Goal: Transaction & Acquisition: Purchase product/service

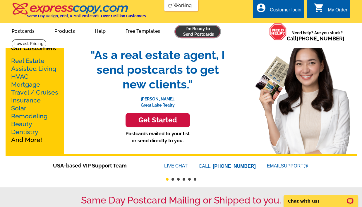
click at [200, 30] on link at bounding box center [197, 32] width 45 height 12
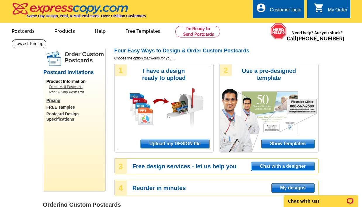
click at [173, 144] on span "Upload my DESIGN file" at bounding box center [175, 143] width 68 height 9
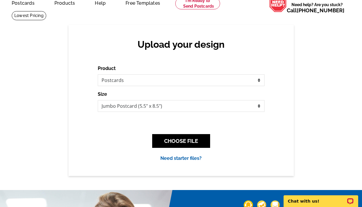
scroll to position [29, 0]
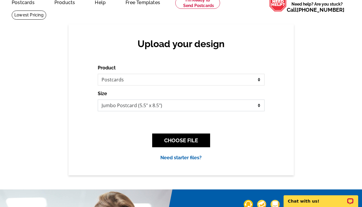
click at [168, 107] on select "Jumbo Postcard (5.5" x 8.5") Regular Postcard (4.25" x 5.6") Panoramic Postcard…" at bounding box center [181, 105] width 167 height 12
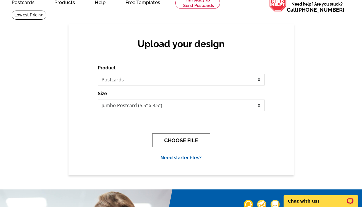
click at [190, 144] on button "CHOOSE FILE" at bounding box center [181, 140] width 58 height 14
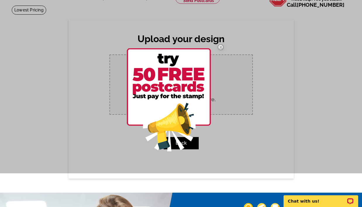
scroll to position [33, 0]
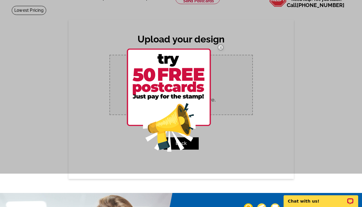
click at [181, 74] on img at bounding box center [169, 100] width 84 height 103
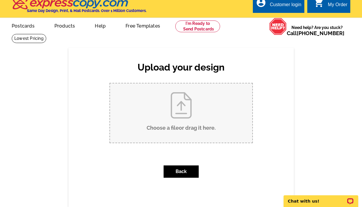
scroll to position [0, 0]
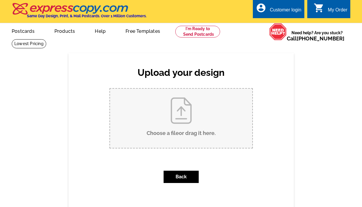
click at [197, 113] on input "Choose a file or drag it here ." at bounding box center [181, 118] width 142 height 59
type input "C:\fakepath\New Neighbor Welcome to Neighborhood Greeting Card Simple.pdf"
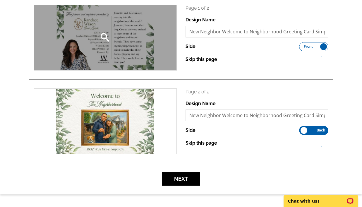
scroll to position [91, 0]
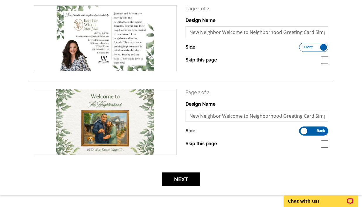
click at [305, 49] on span "Front" at bounding box center [308, 47] width 9 height 3
click at [302, 46] on input "Front Back" at bounding box center [302, 46] width 0 height 0
click at [314, 130] on label "Front Back" at bounding box center [313, 130] width 29 height 9
click at [302, 129] on input "Front Back" at bounding box center [302, 129] width 0 height 0
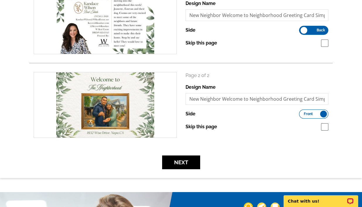
scroll to position [109, 0]
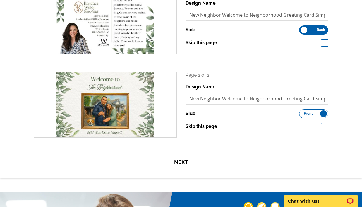
click at [186, 158] on button "Next" at bounding box center [181, 162] width 38 height 14
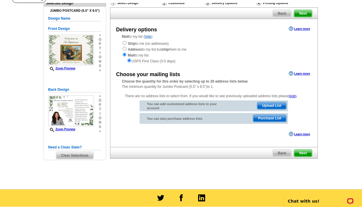
scroll to position [46, 0]
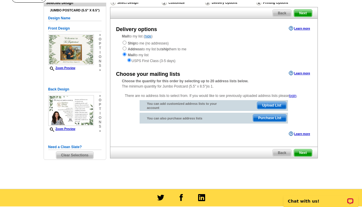
click at [279, 106] on span "Upload List" at bounding box center [271, 105] width 29 height 7
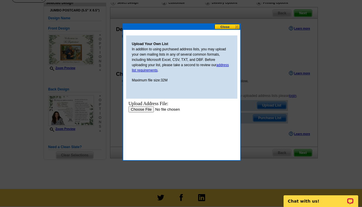
scroll to position [0, 0]
click at [142, 110] on input "file" at bounding box center [165, 109] width 74 height 6
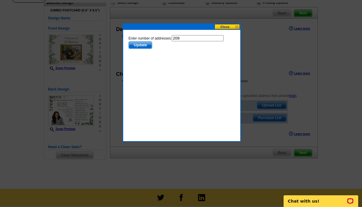
click at [147, 47] on span "Update" at bounding box center [139, 45] width 23 height 7
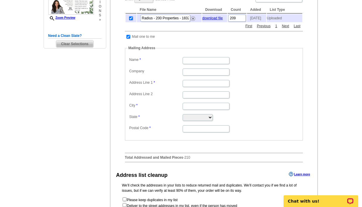
scroll to position [156, 0]
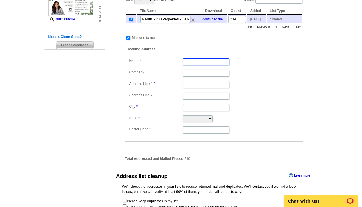
click at [197, 64] on input "Name" at bounding box center [206, 61] width 47 height 7
type input "Kandace Wilson"
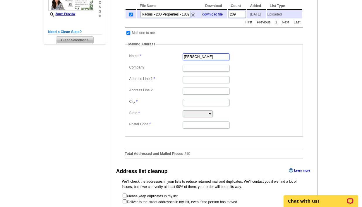
scroll to position [149, 0]
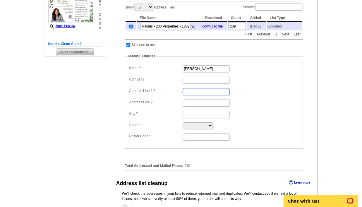
click at [192, 92] on input "Address Line 1" at bounding box center [206, 91] width 47 height 7
type input "2"
type input "1"
type input "2752 Cypress St."
click at [189, 116] on input "City" at bounding box center [206, 114] width 47 height 7
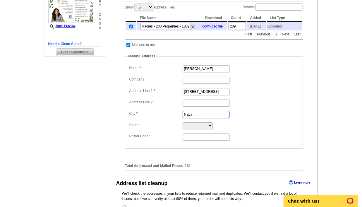
type input "Napa"
select select "CA"
click at [203, 139] on input "Postal Code" at bounding box center [206, 136] width 47 height 7
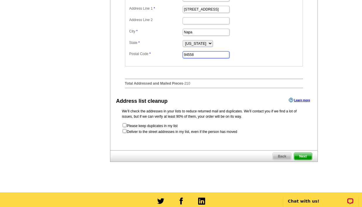
scroll to position [242, 0]
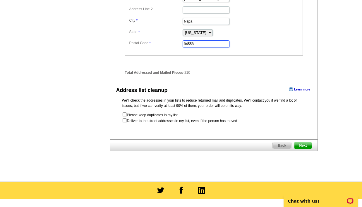
type input "94558"
click at [307, 147] on span "Next" at bounding box center [303, 145] width 18 height 7
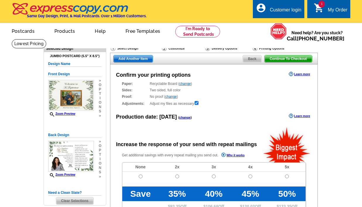
radio input "false"
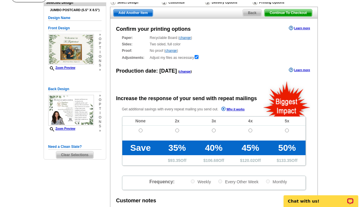
scroll to position [43, 0]
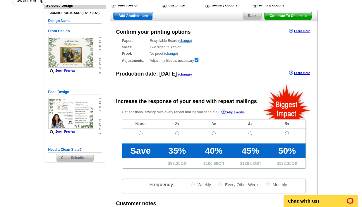
click at [169, 54] on link "change" at bounding box center [170, 53] width 11 height 4
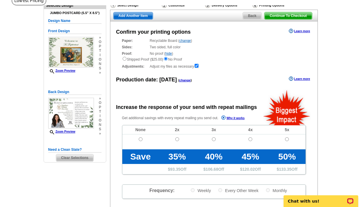
click at [127, 59] on div "Shipped Proof ($25.00) No Proof" at bounding box center [214, 59] width 184 height 6
click at [123, 59] on input "radio" at bounding box center [125, 59] width 4 height 4
radio input "true"
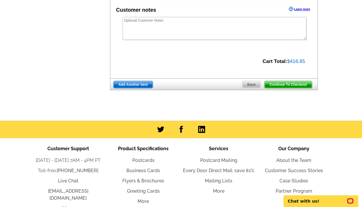
scroll to position [230, 0]
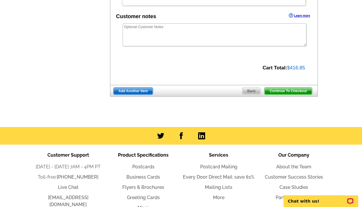
click at [287, 94] on span "Continue To Checkout" at bounding box center [287, 90] width 47 height 7
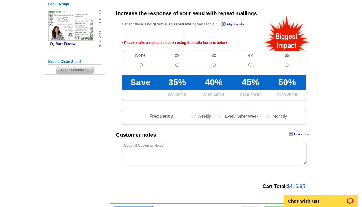
scroll to position [130, 0]
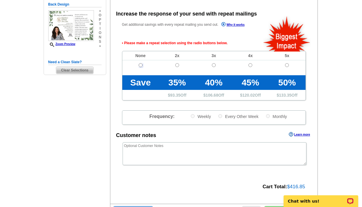
click at [139, 66] on input "radio" at bounding box center [141, 65] width 4 height 4
radio input "true"
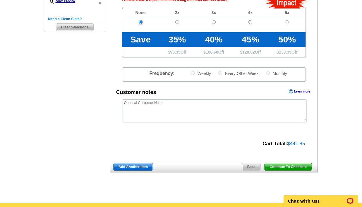
scroll to position [178, 0]
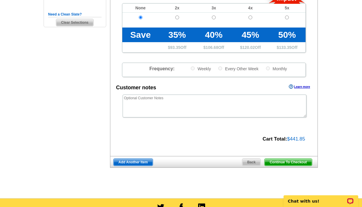
click at [295, 159] on span "Continue To Checkout" at bounding box center [287, 162] width 47 height 7
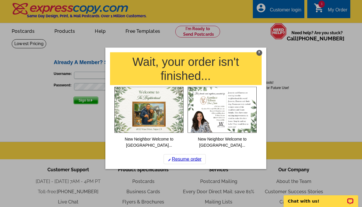
click at [259, 53] on div "X" at bounding box center [259, 53] width 6 height 6
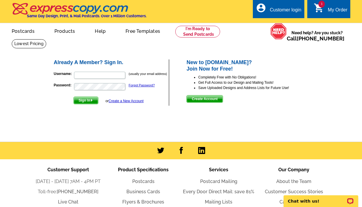
click at [207, 101] on span "Create Account" at bounding box center [205, 98] width 36 height 7
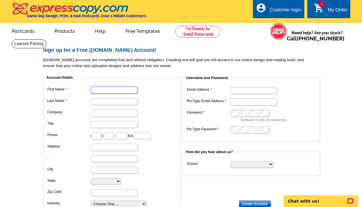
click at [99, 90] on input "First Name" at bounding box center [114, 90] width 47 height 7
type input "k"
type input "[PERSON_NAME]"
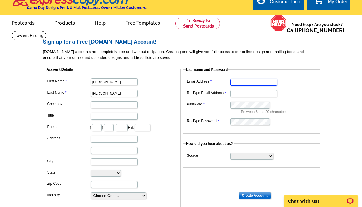
click at [238, 83] on input "Email Address" at bounding box center [253, 82] width 47 height 7
type input "KandaceWilson@WRealEstate.net"
click at [252, 94] on input "Re-Type Email Address" at bounding box center [253, 93] width 47 height 7
type input "[EMAIL_ADDRESS][DOMAIN_NAME]"
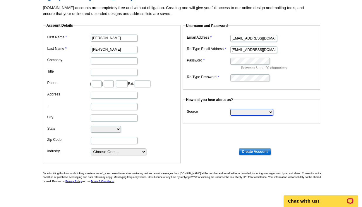
scroll to position [68, 0]
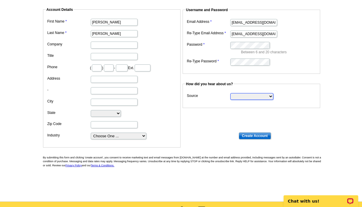
click at [244, 96] on select "Search Engine Television Ad Direct Mail Postcard Email Referred by a friend Oth…" at bounding box center [251, 96] width 43 height 7
select select "referral"
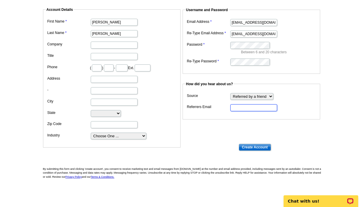
click at [244, 110] on input "Referrers Email" at bounding box center [253, 107] width 47 height 7
type input "[EMAIL_ADDRESS][DOMAIN_NAME]"
click at [252, 149] on input "Create Account" at bounding box center [255, 147] width 32 height 7
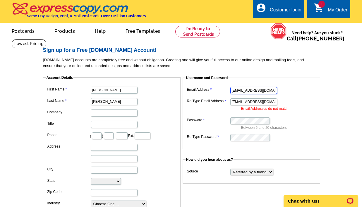
click at [267, 89] on input "[EMAIL_ADDRESS][DOMAIN_NAME]" at bounding box center [253, 90] width 47 height 7
click at [231, 103] on input "[EMAIL_ADDRESS][DOMAIN_NAME]" at bounding box center [253, 101] width 47 height 7
click at [247, 103] on input "[EMAIL_ADDRESS][DOMAIN_NAME]" at bounding box center [253, 101] width 47 height 7
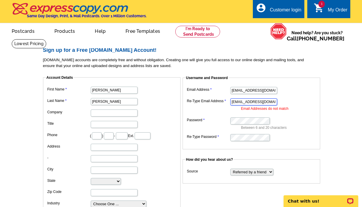
click at [235, 101] on input "[EMAIL_ADDRESS][DOMAIN_NAME]" at bounding box center [253, 101] width 47 height 7
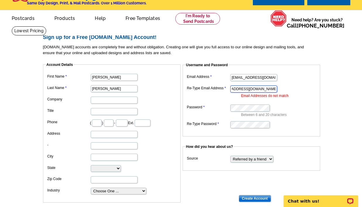
scroll to position [0, 14]
type input "[EMAIL_ADDRESS][DOMAIN_NAME]"
click at [254, 199] on input "Create Account" at bounding box center [255, 198] width 32 height 7
